Goal: Complete application form

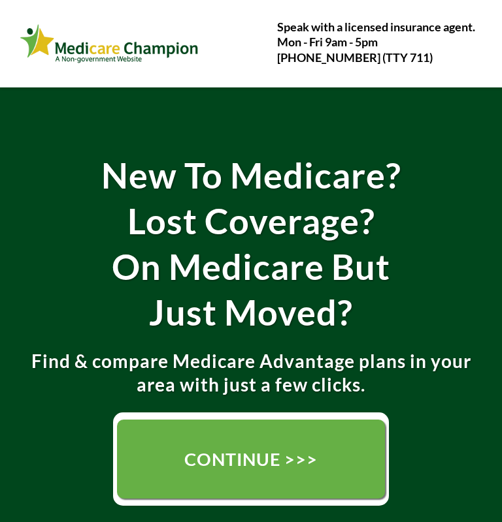
click at [161, 451] on link "CONTINUE >>>" at bounding box center [251, 459] width 268 height 79
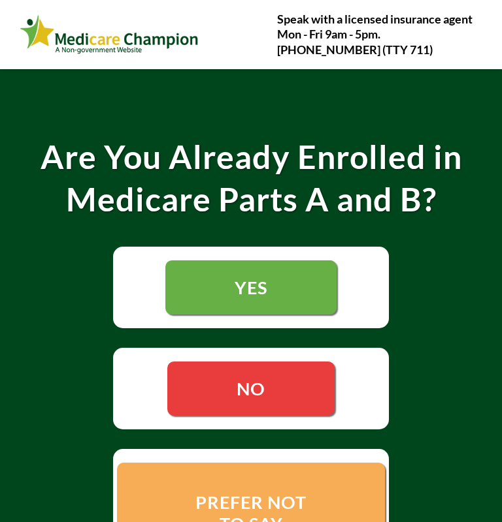
click at [208, 386] on link "NO" at bounding box center [250, 389] width 167 height 54
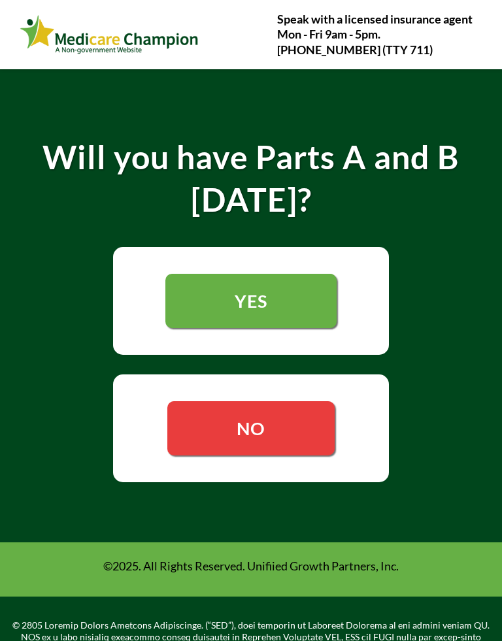
click at [195, 294] on link "YES" at bounding box center [250, 301] width 171 height 54
